Goal: Navigation & Orientation: Find specific page/section

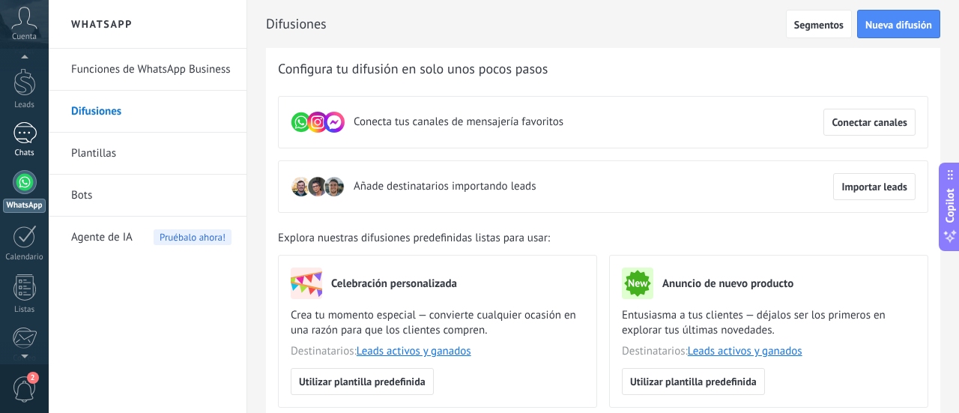
click at [19, 139] on div at bounding box center [25, 133] width 24 height 22
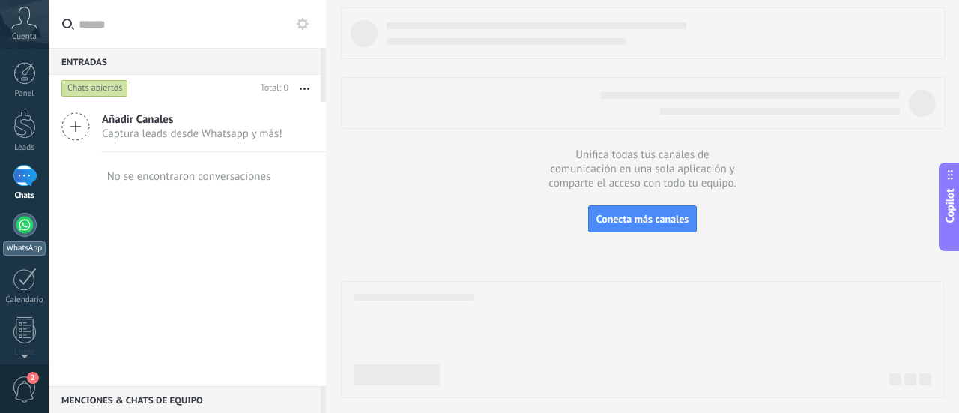
click at [36, 226] on link "WhatsApp" at bounding box center [24, 234] width 49 height 43
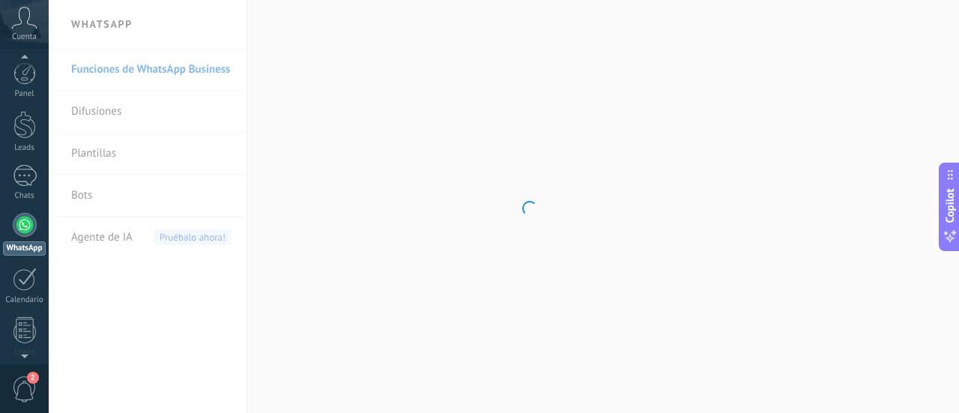
scroll to position [43, 0]
